Goal: Task Accomplishment & Management: Use online tool/utility

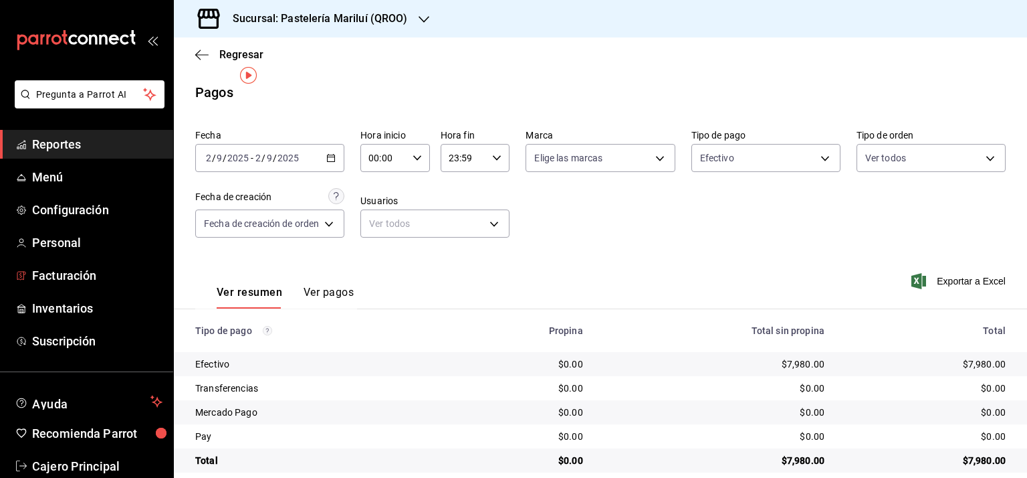
click at [72, 278] on span "Facturación" at bounding box center [97, 275] width 130 height 18
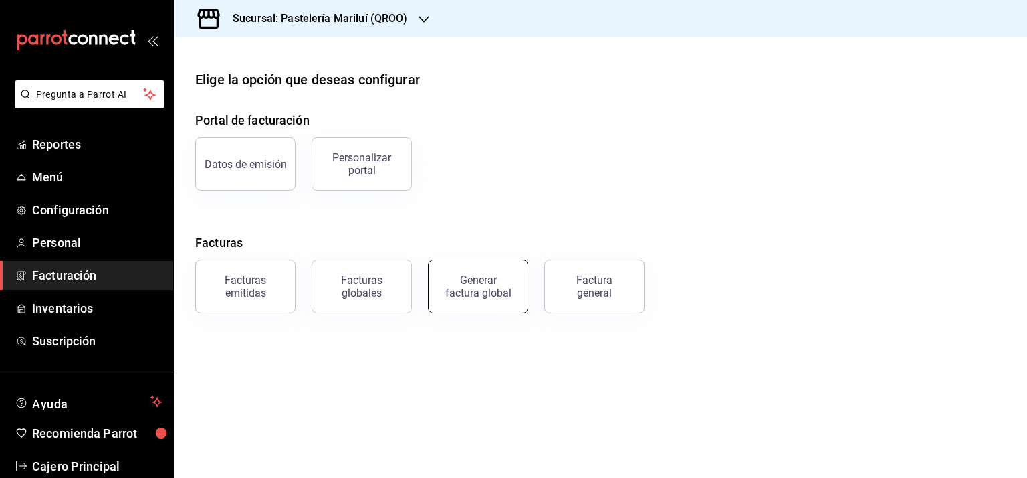
click at [474, 278] on div "Generar factura global" at bounding box center [478, 286] width 67 height 25
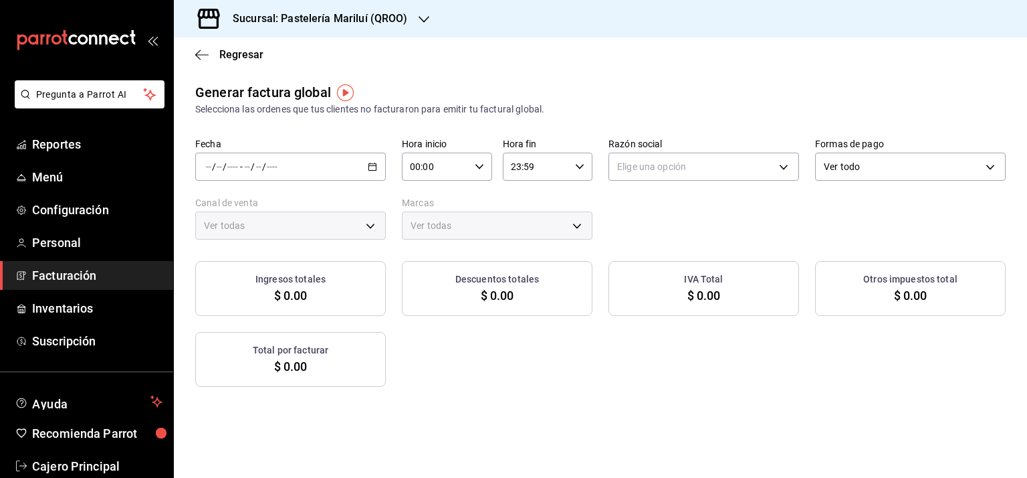
type input "PARROT,UBER_EATS,RAPPI,DIDI_FOOD,ONLINE"
click at [375, 162] on div "/ / - / /" at bounding box center [290, 167] width 191 height 28
click at [246, 204] on span "Rango de fechas" at bounding box center [259, 207] width 104 height 14
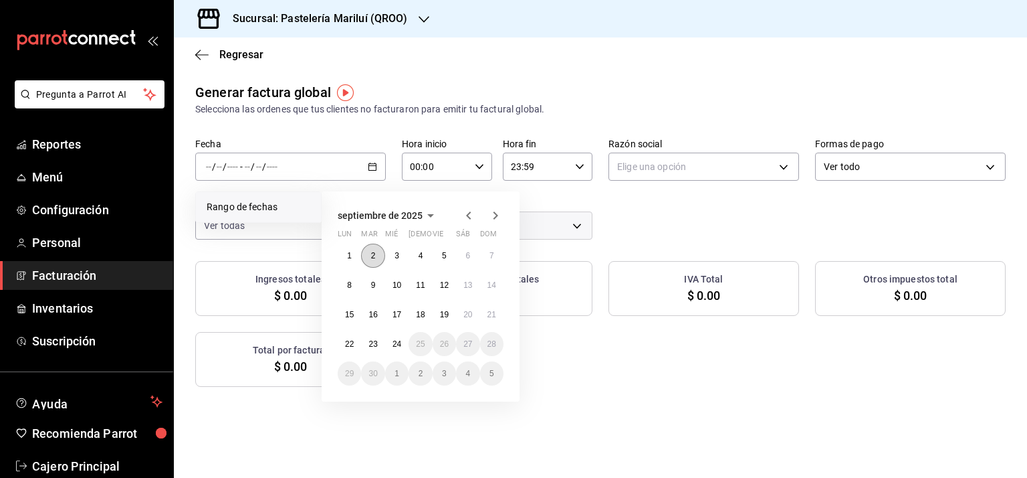
click at [367, 252] on button "2" at bounding box center [372, 255] width 23 height 24
click at [368, 255] on button "2" at bounding box center [372, 255] width 23 height 24
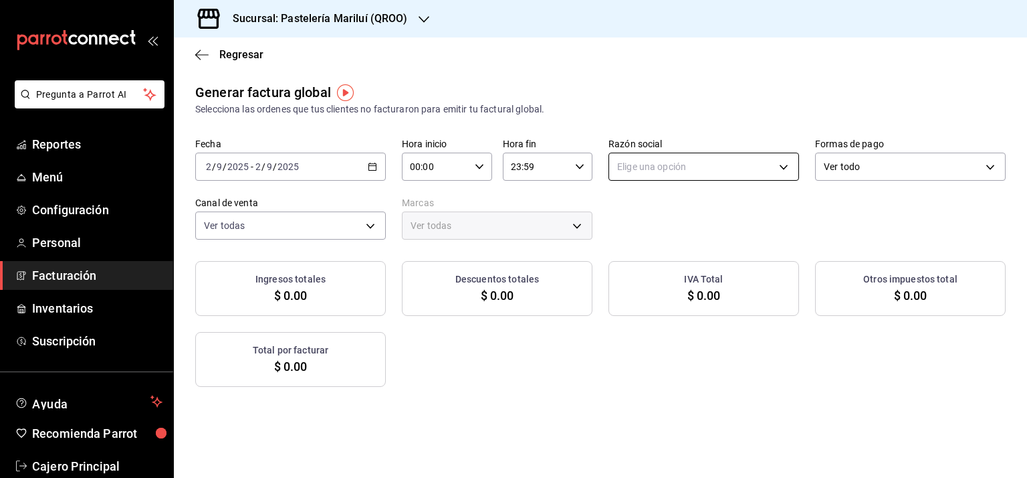
click at [694, 169] on body "Pregunta a Parrot AI Reportes Menú Configuración Personal Facturación Inventari…" at bounding box center [513, 239] width 1027 height 478
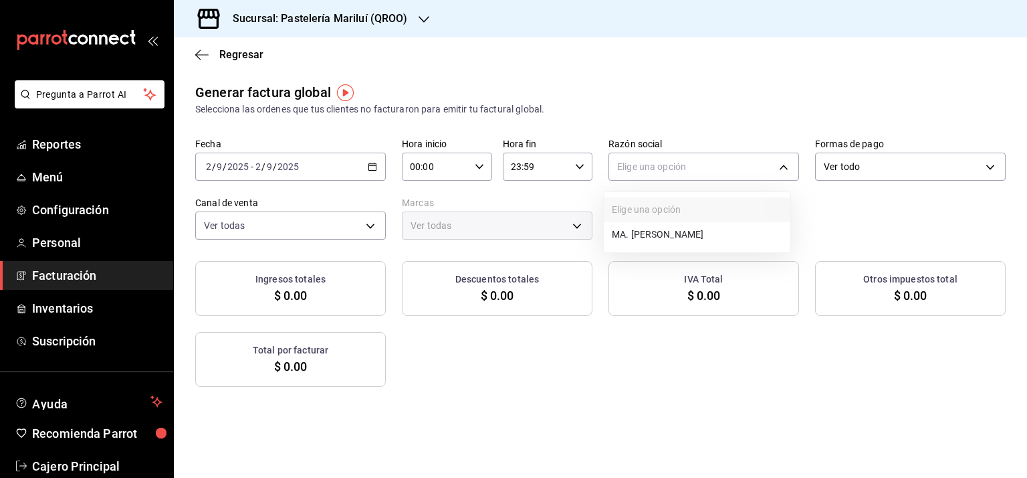
click at [698, 228] on li "MA. [PERSON_NAME]" at bounding box center [697, 234] width 187 height 25
type input "bbe4434a-78bb-46bf-8066-af24c608faac"
type input "d1899554-f730-4f51-8c80-c6342bb5bc4c"
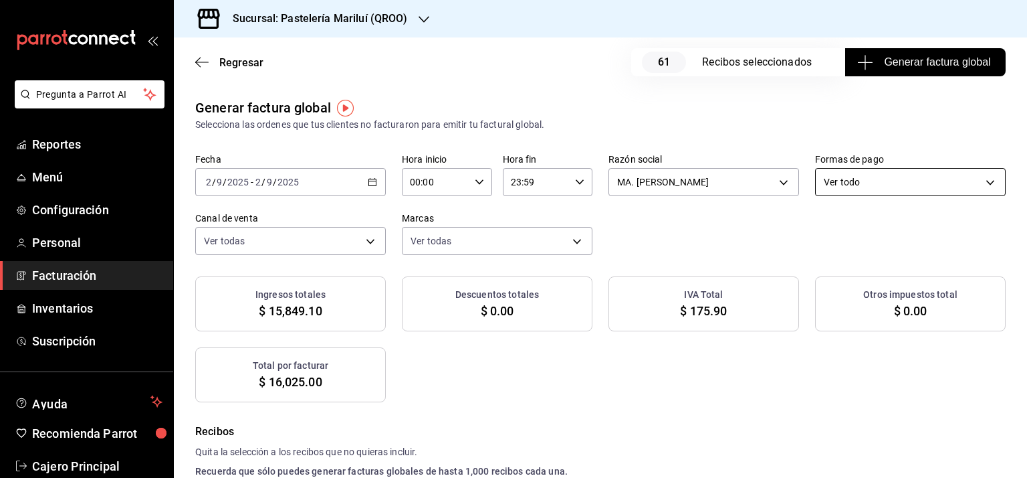
click at [840, 179] on body "Pregunta a Parrot AI Reportes Menú Configuración Personal Facturación Inventari…" at bounding box center [513, 239] width 1027 height 478
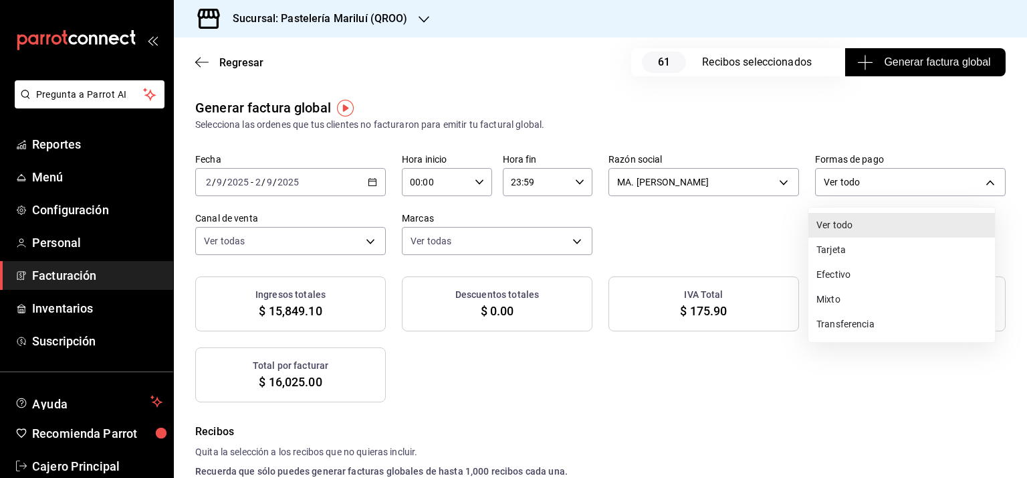
click at [849, 271] on li "Efectivo" at bounding box center [902, 274] width 187 height 25
type input "CASH"
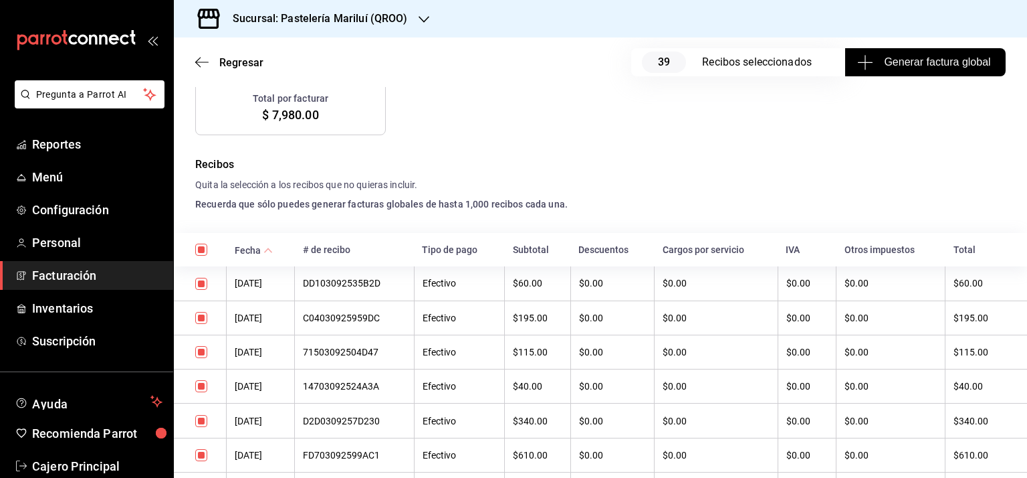
scroll to position [268, 0]
click at [268, 249] on icon at bounding box center [268, 249] width 9 height 9
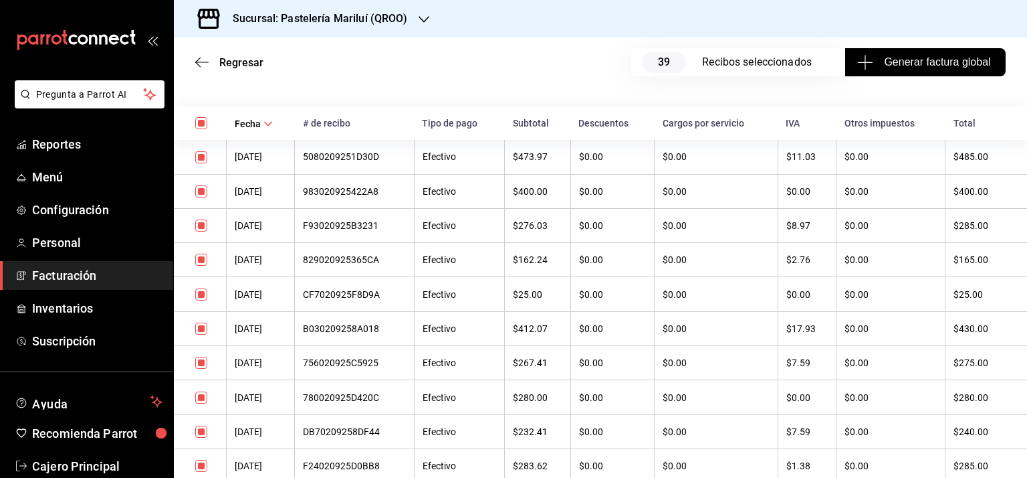
scroll to position [401, 0]
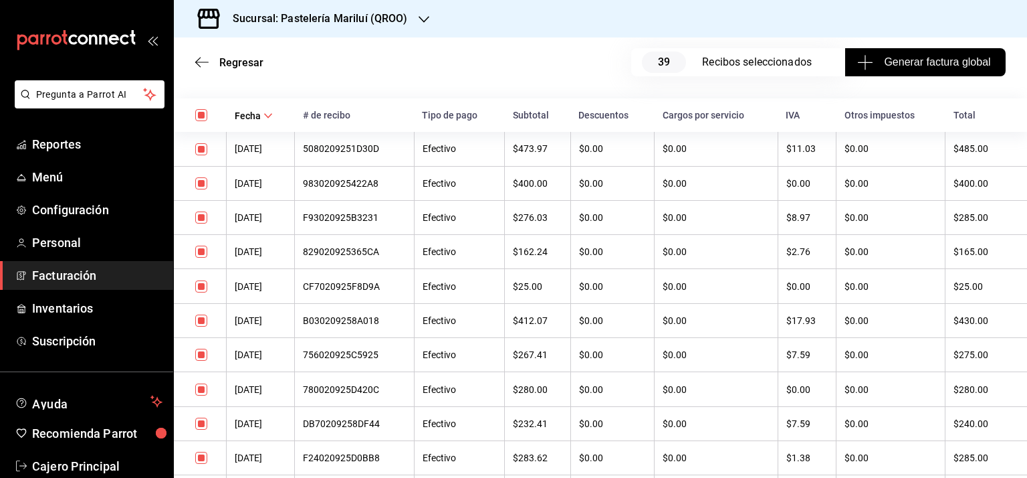
click at [355, 146] on div "5080209251D30D" at bounding box center [354, 148] width 102 height 11
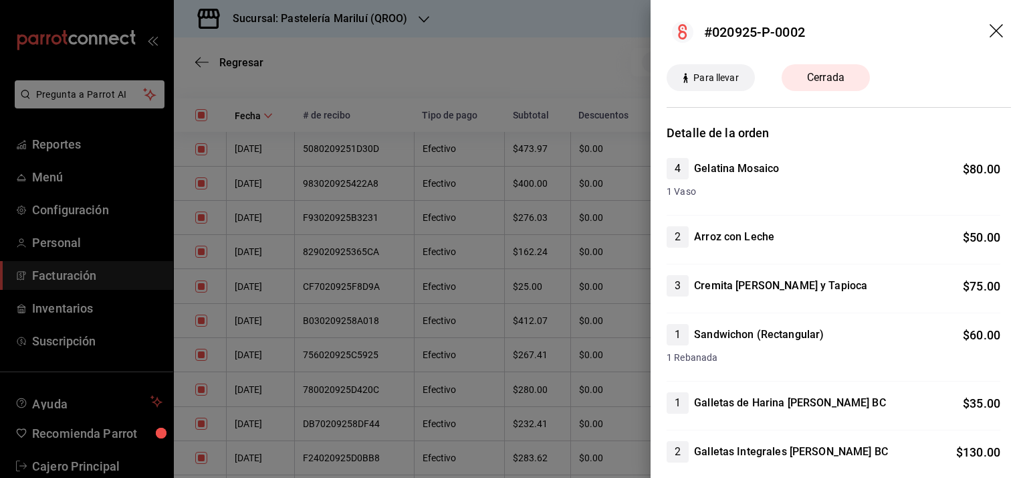
click at [990, 29] on icon "drag" at bounding box center [998, 32] width 16 height 16
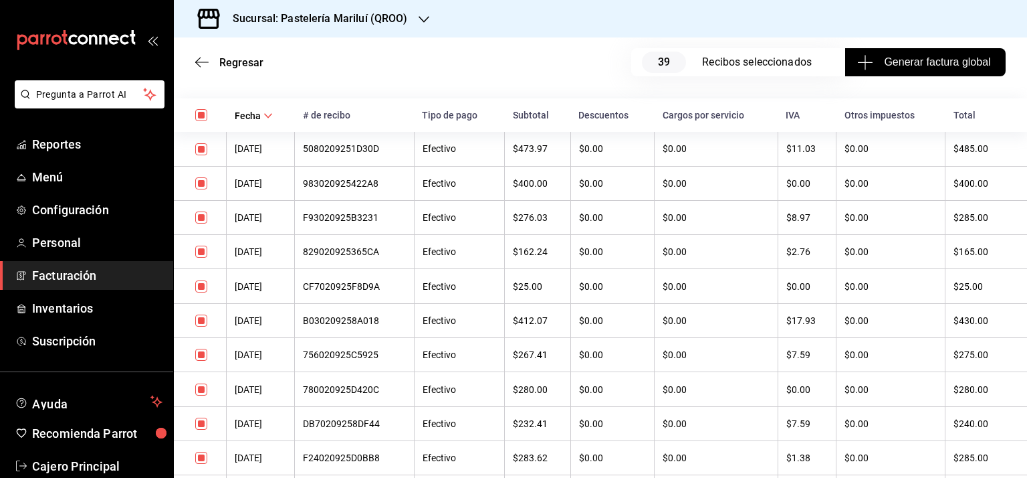
click at [268, 185] on th "[DATE]" at bounding box center [261, 183] width 68 height 34
click at [351, 183] on div "983020925422A8" at bounding box center [354, 183] width 102 height 11
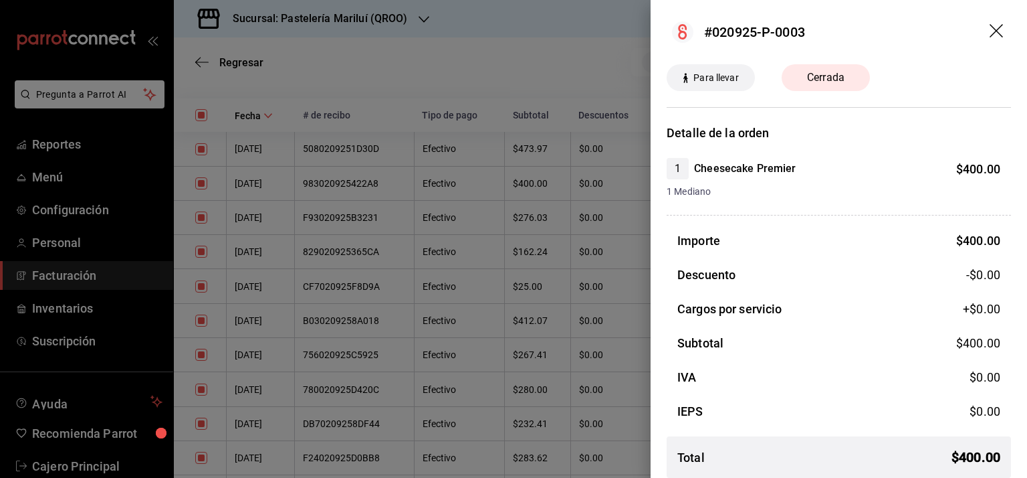
click at [990, 30] on icon "drag" at bounding box center [996, 30] width 13 height 13
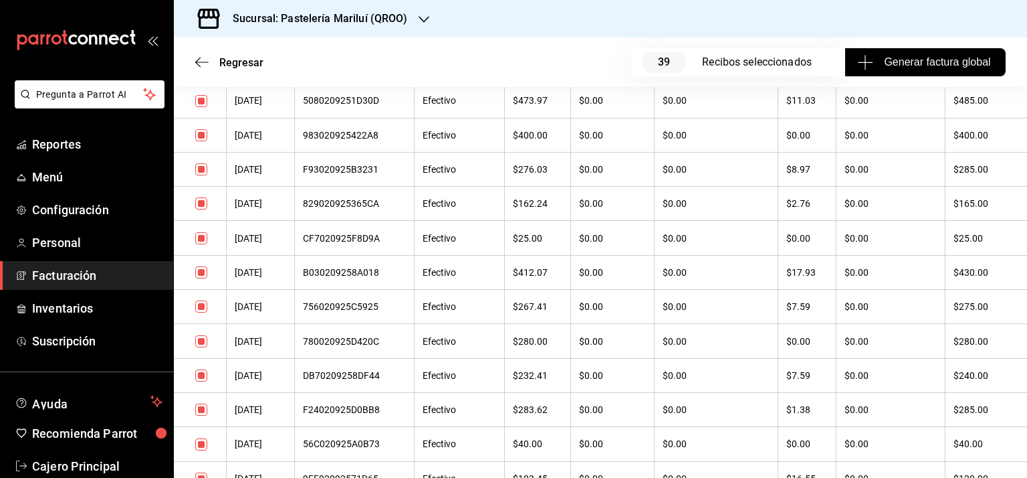
scroll to position [0, 0]
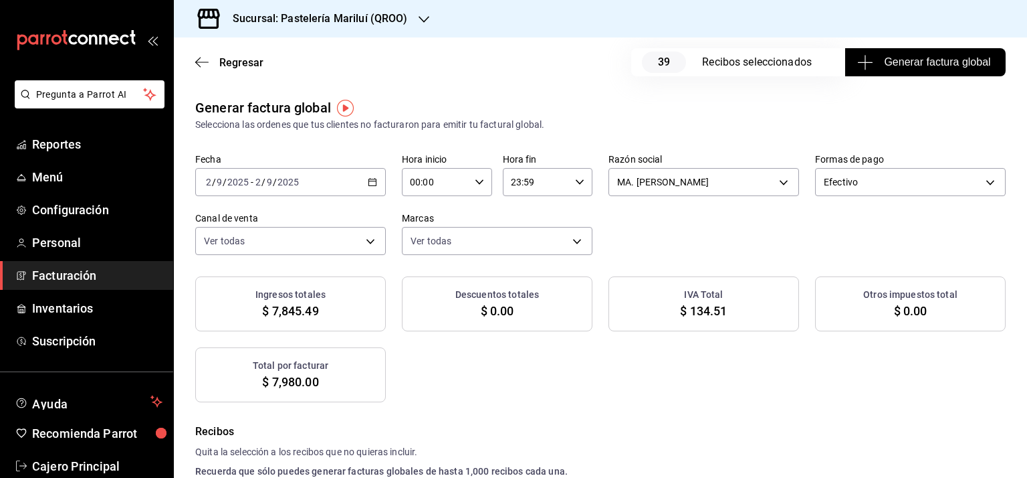
click at [923, 62] on span "Generar factura global" at bounding box center [925, 62] width 130 height 16
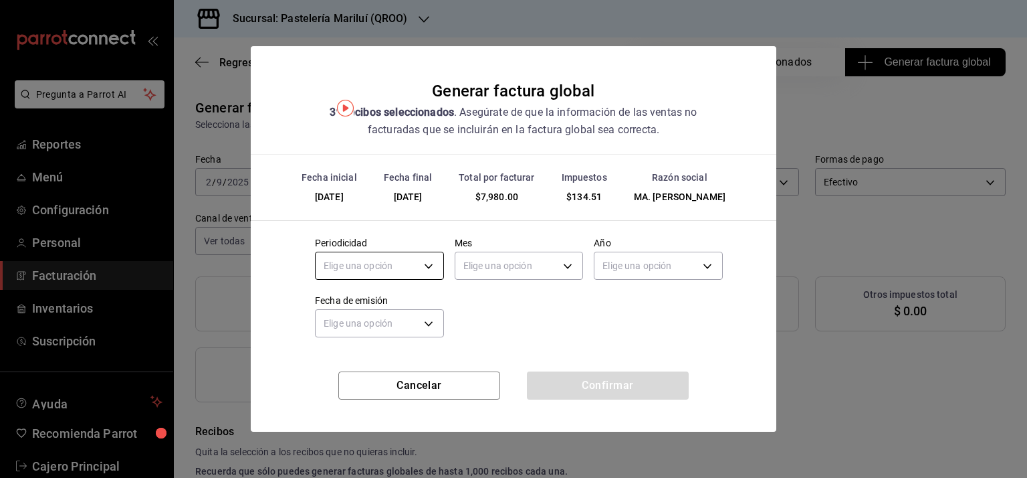
click at [385, 279] on body "Pregunta a Parrot AI Reportes Menú Configuración Personal Facturación Inventari…" at bounding box center [513, 239] width 1027 height 478
click at [372, 310] on li "Diario" at bounding box center [380, 314] width 128 height 22
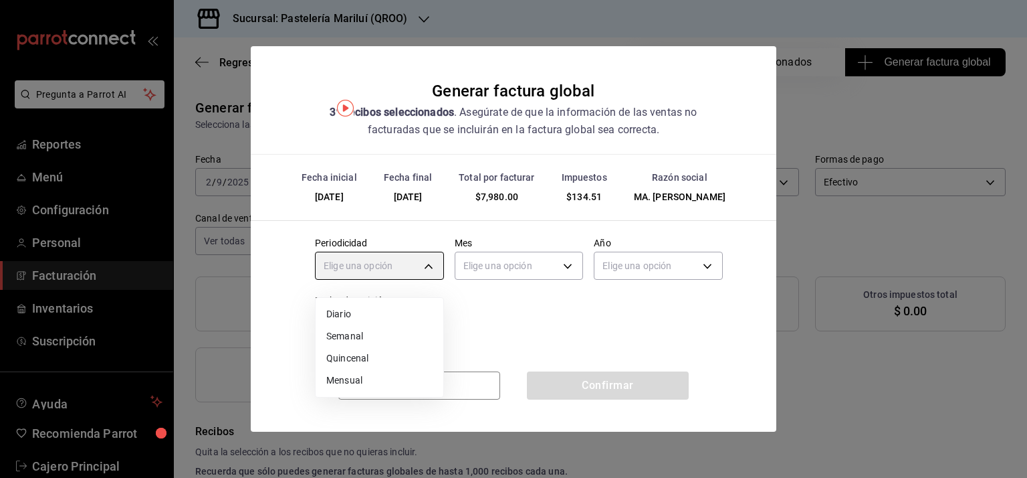
type input "DAILY"
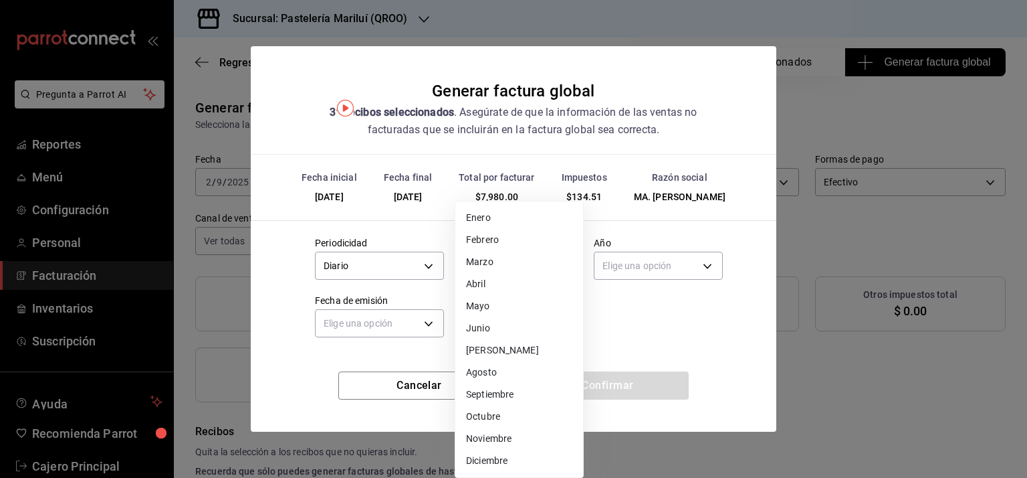
click at [525, 272] on body "Pregunta a Parrot AI Reportes Menú Configuración Personal Facturación Inventari…" at bounding box center [513, 239] width 1027 height 478
click at [513, 399] on li "Septiembre" at bounding box center [520, 394] width 128 height 22
type input "9"
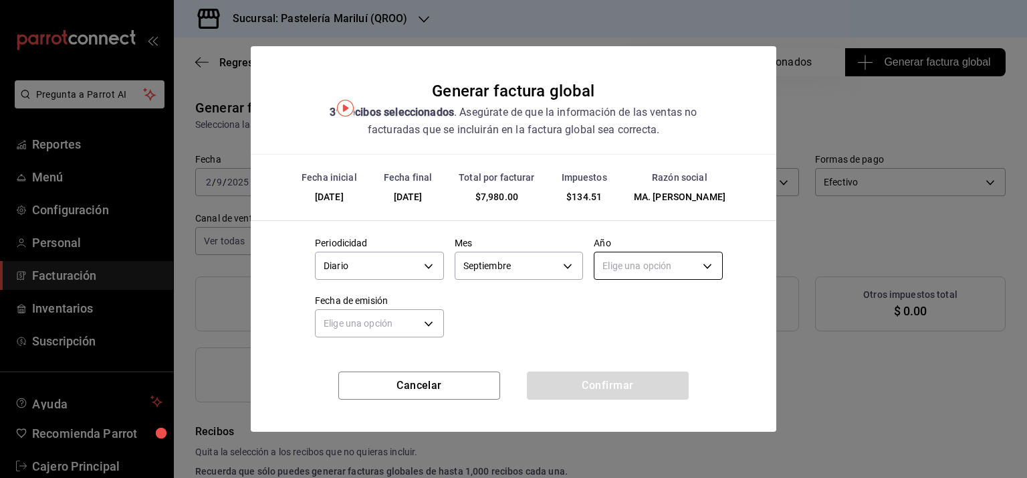
click at [642, 278] on body "Pregunta a Parrot AI Reportes Menú Configuración Personal Facturación Inventari…" at bounding box center [513, 239] width 1027 height 478
click at [631, 308] on li "2025" at bounding box center [659, 314] width 128 height 22
type input "2025"
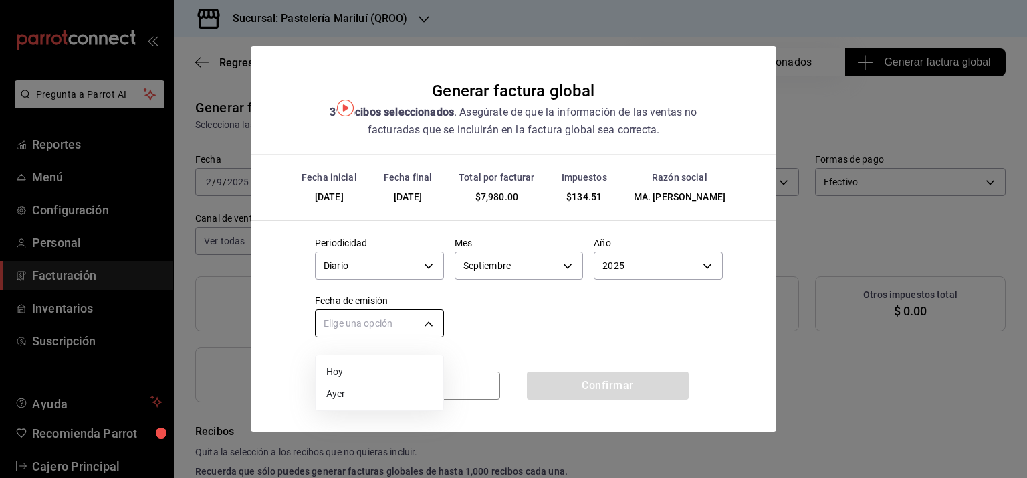
click at [371, 332] on body "Pregunta a Parrot AI Reportes Menú Configuración Personal Facturación Inventari…" at bounding box center [513, 239] width 1027 height 478
click at [339, 371] on li "Hoy" at bounding box center [380, 372] width 128 height 22
type input "[DATE]"
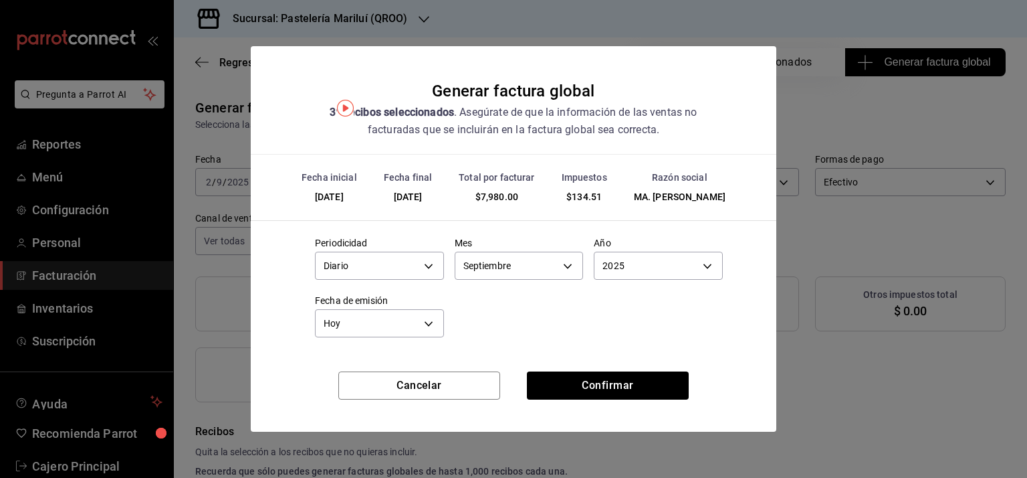
click at [524, 328] on div "Periodicidad Diario DAILY Mes [DATE] Año 2025 2025 Fecha de emisión [DATE] [DAT…" at bounding box center [513, 283] width 419 height 115
click at [620, 395] on button "Confirmar" at bounding box center [608, 385] width 162 height 28
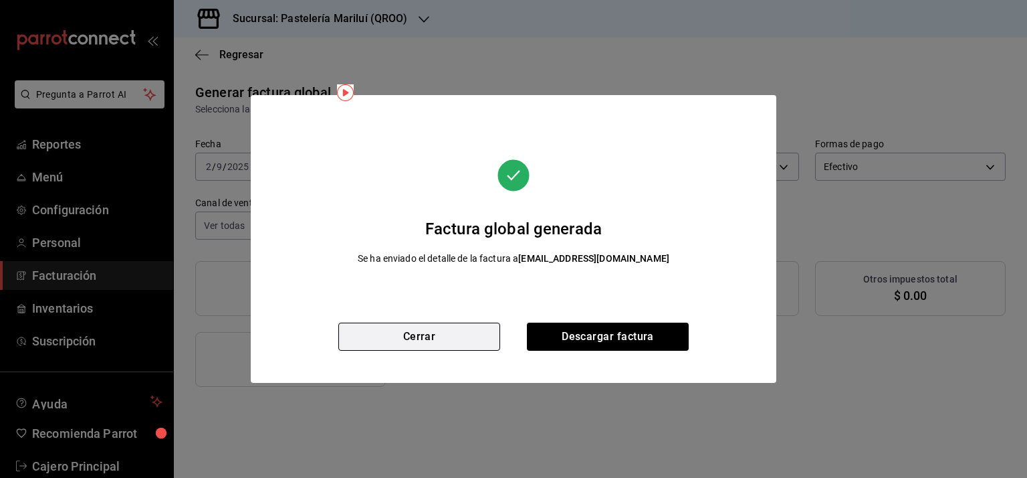
click at [441, 330] on button "Cerrar" at bounding box center [419, 336] width 162 height 28
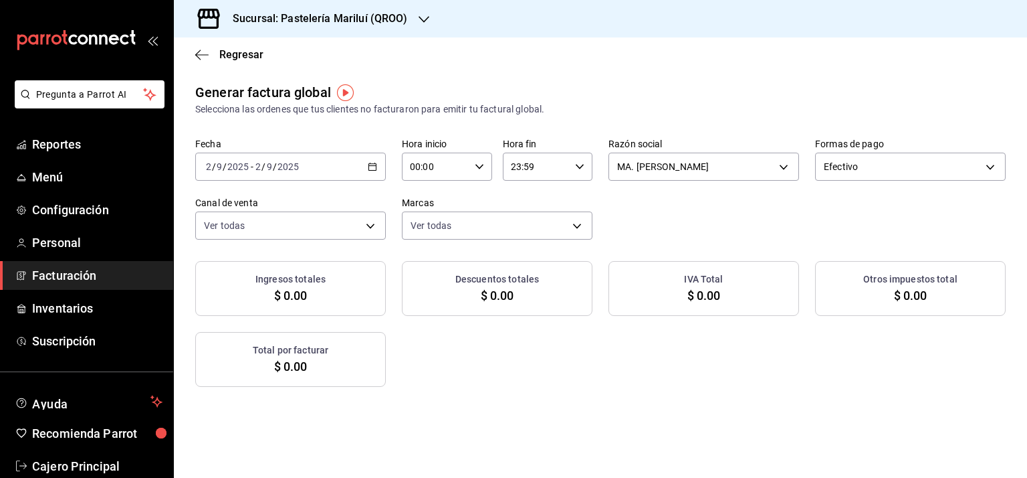
click at [462, 318] on div "Ingresos totales $ 0.00 Descuentos totales $ 0.00 IVA Total $ 0.00 Otros impues…" at bounding box center [600, 324] width 811 height 126
